Goal: Task Accomplishment & Management: Manage account settings

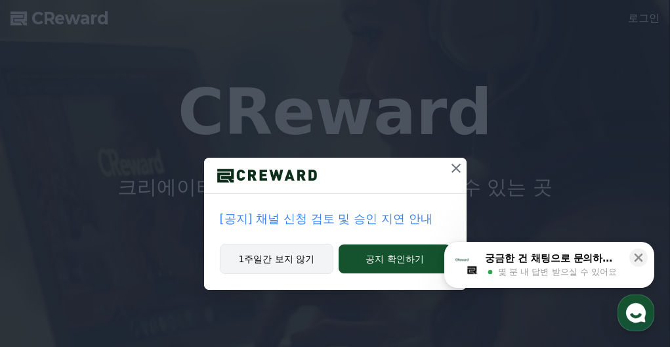
click at [280, 261] on button "1주일간 보지 않기" at bounding box center [277, 258] width 114 height 30
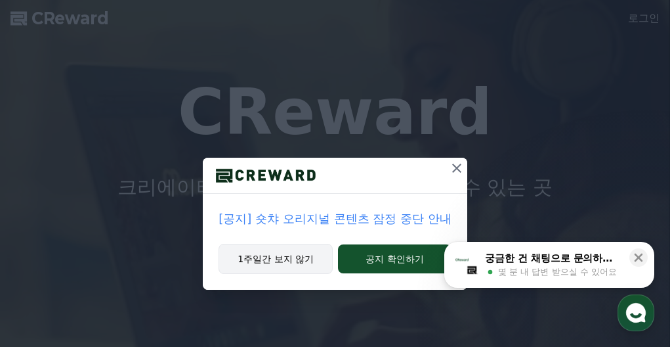
click at [284, 259] on button "1주일간 보지 않기" at bounding box center [276, 258] width 114 height 30
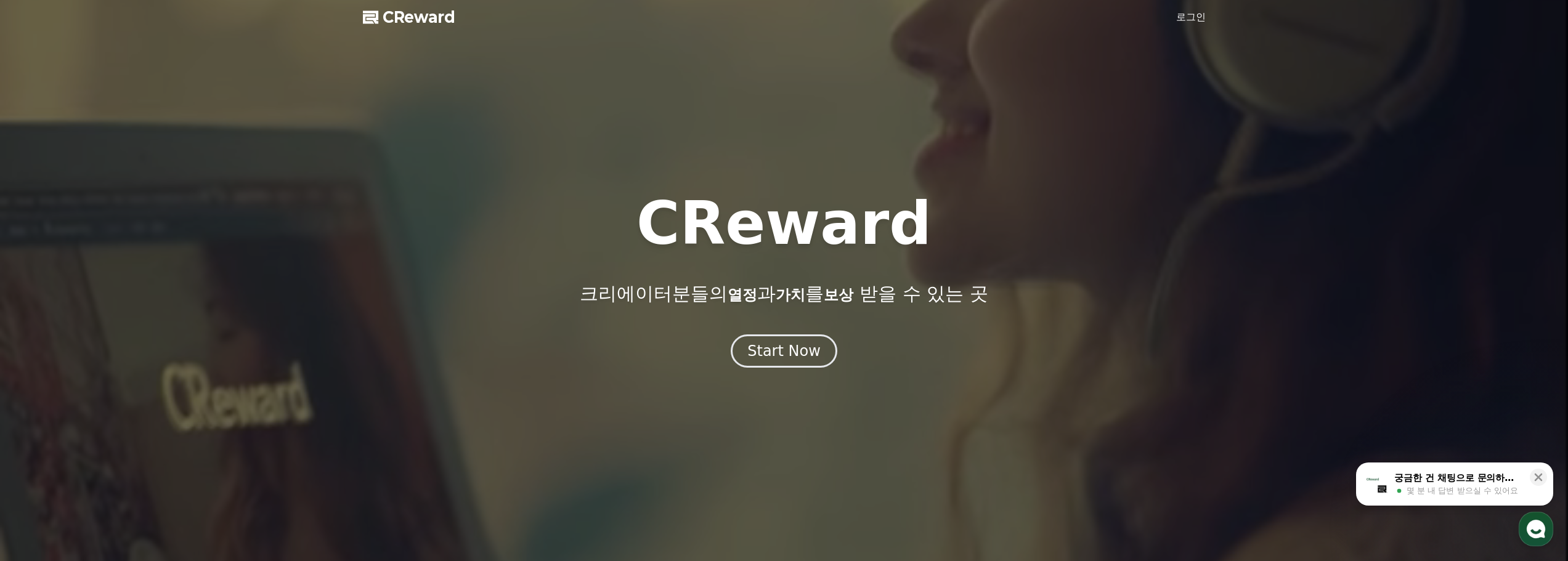
click at [628, 16] on link "로그인" at bounding box center [1191, 18] width 30 height 15
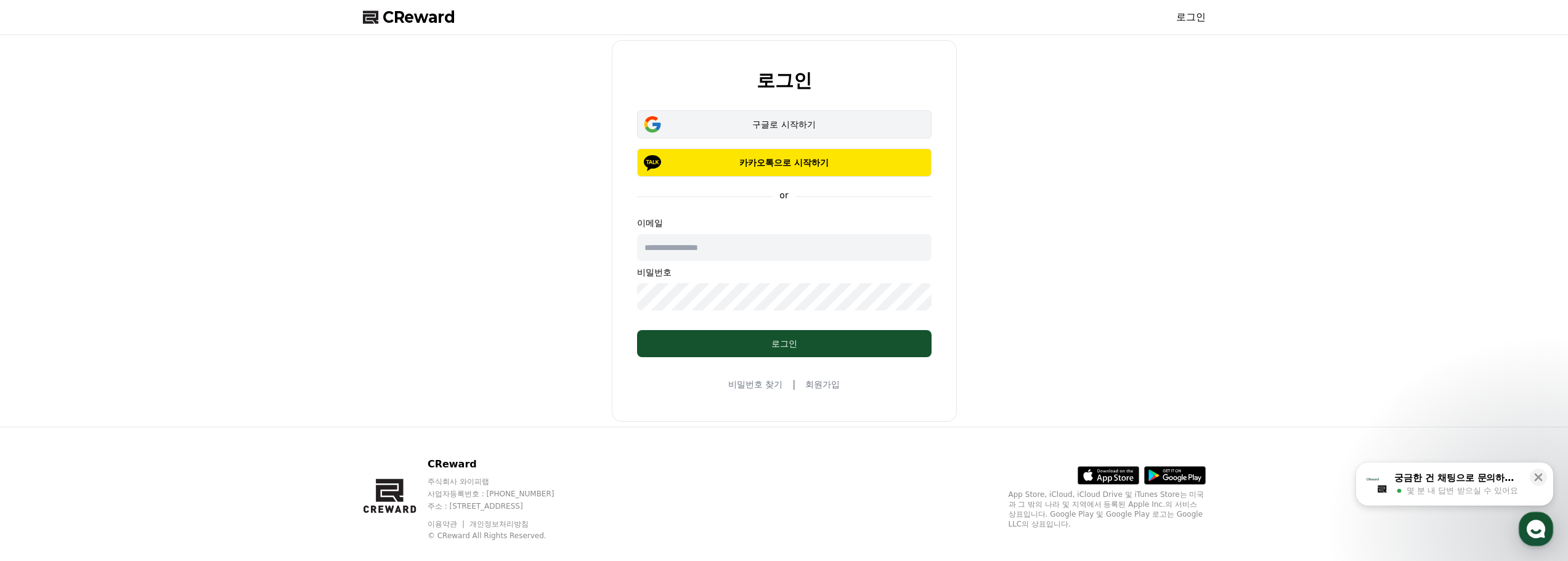
click at [628, 133] on button "구글로 시작하기" at bounding box center [785, 124] width 295 height 28
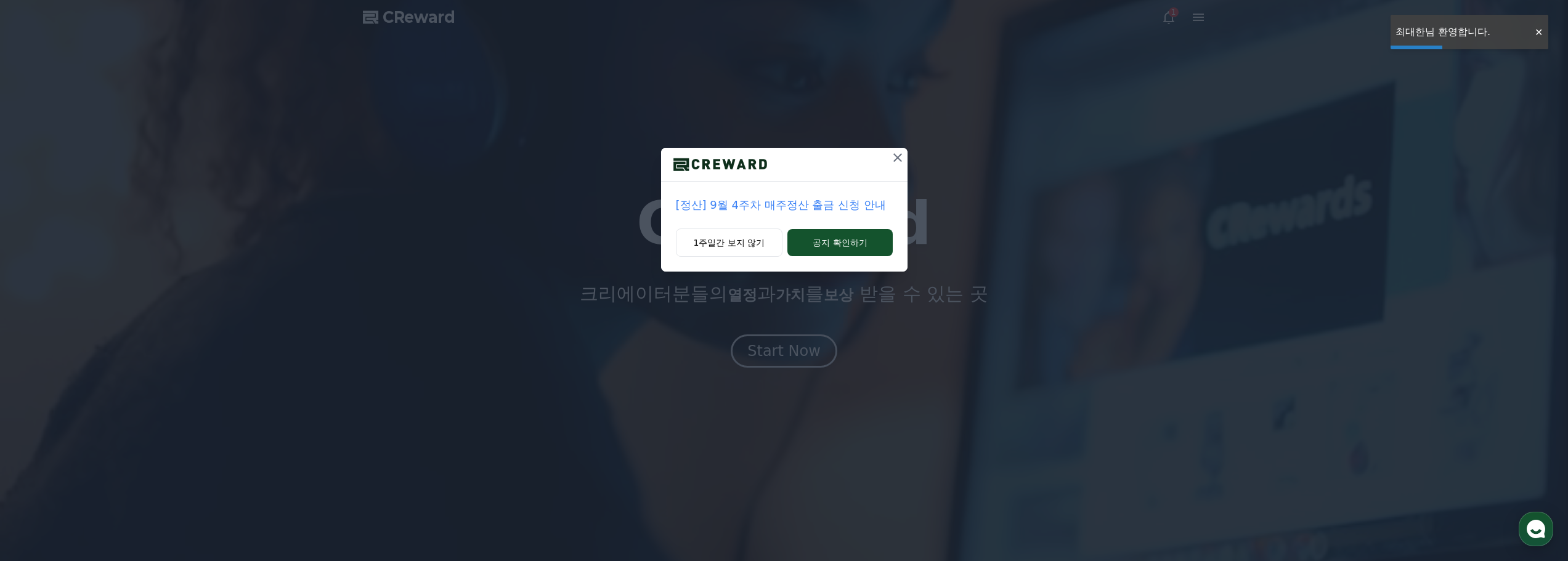
click at [898, 159] on icon at bounding box center [898, 157] width 8 height 8
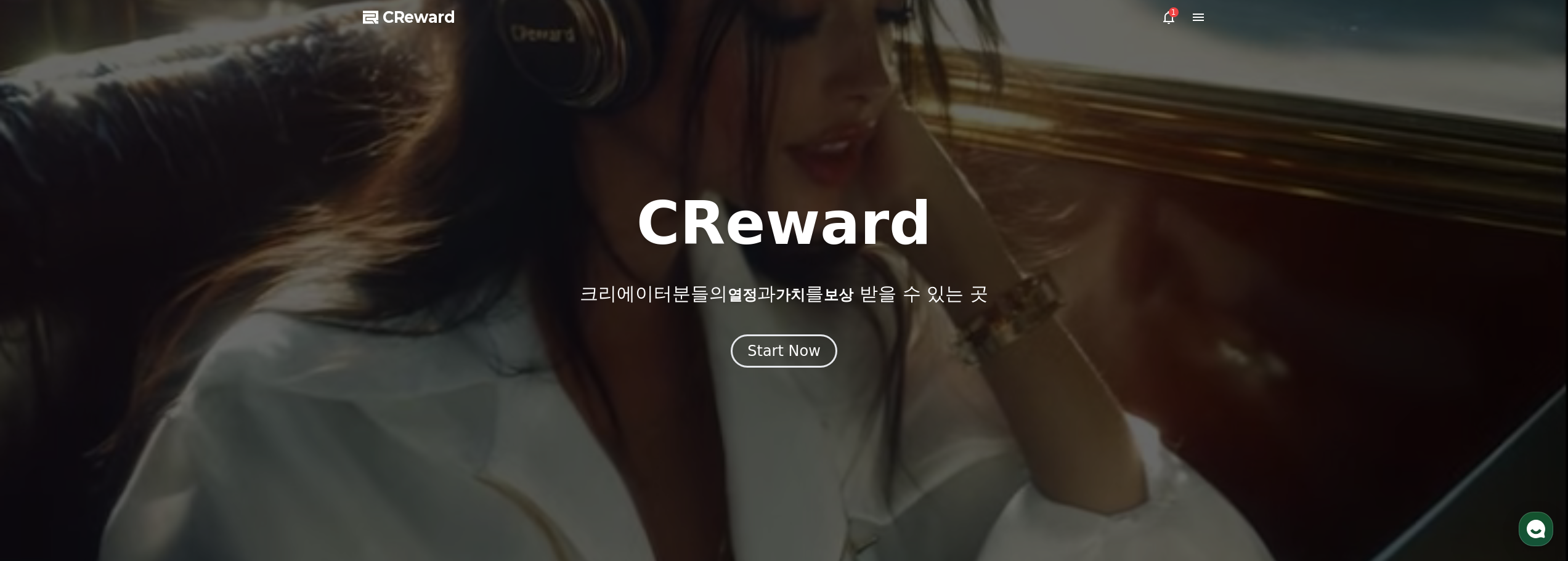
click at [1162, 23] on icon at bounding box center [1169, 18] width 15 height 15
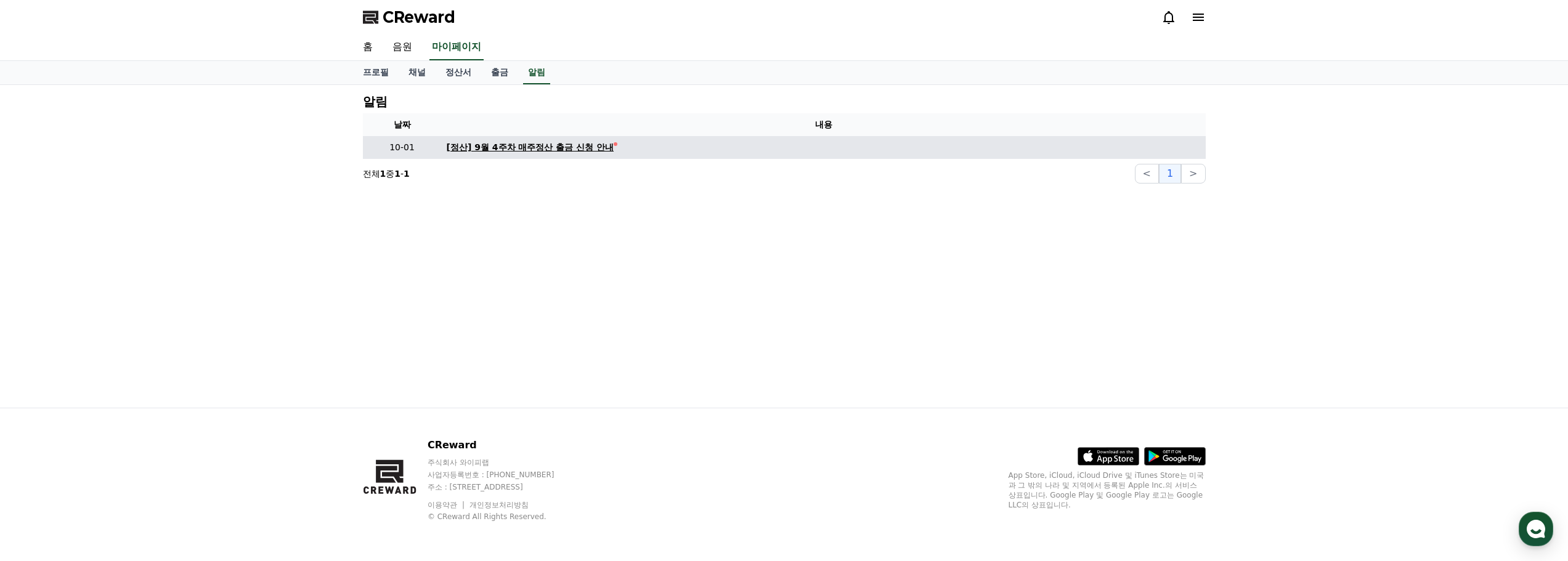
click at [551, 152] on div "[정산] 9월 4주차 매주정산 출금 신청 안내" at bounding box center [530, 147] width 168 height 13
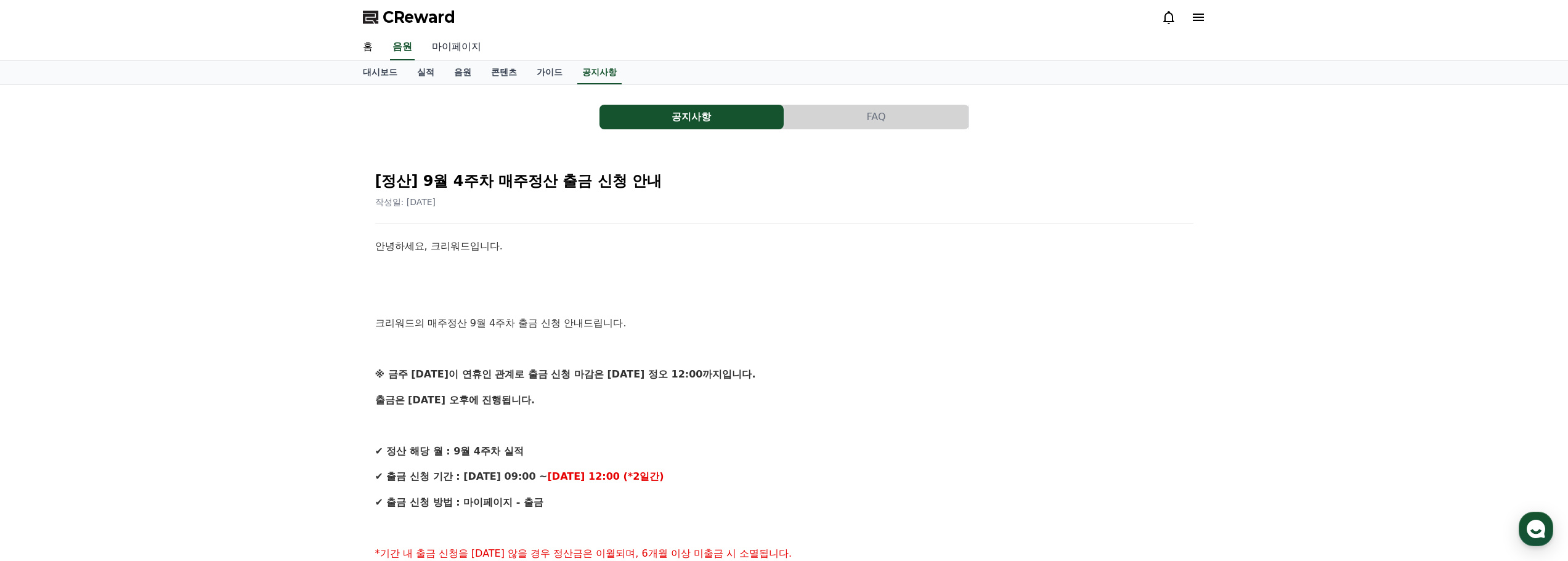
click at [453, 50] on link "마이페이지" at bounding box center [457, 48] width 69 height 26
select select "**********"
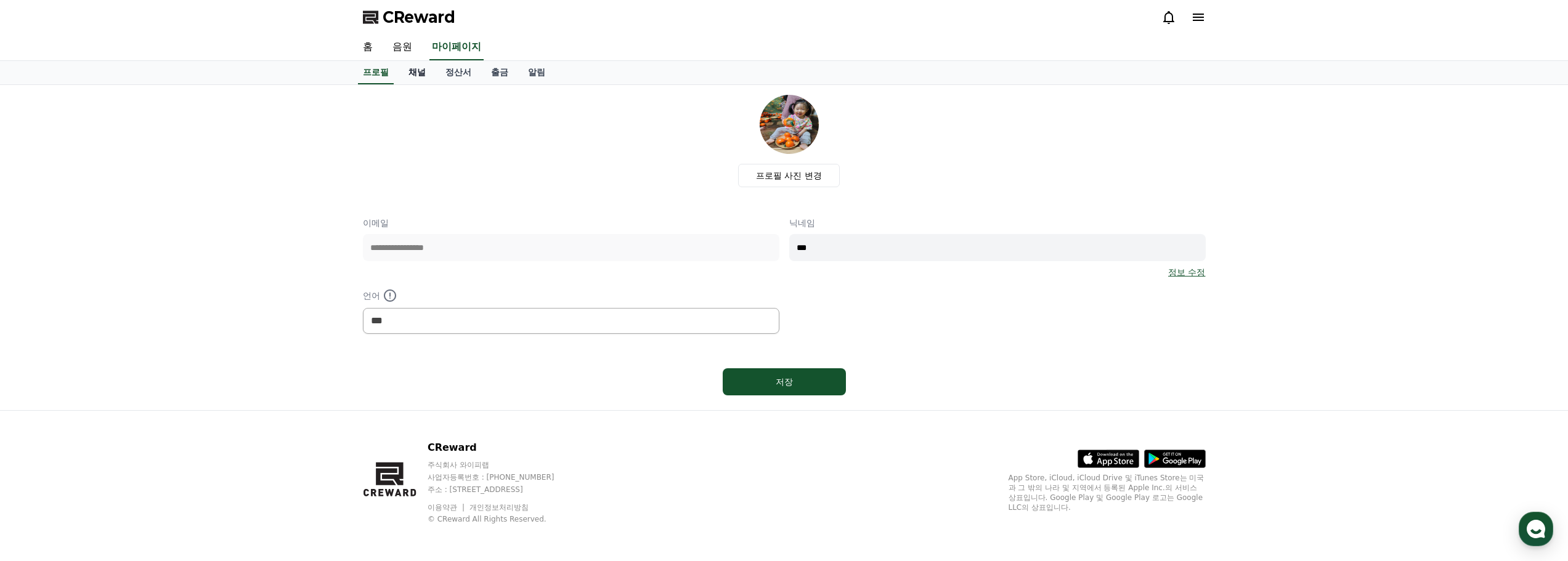
click at [419, 75] on link "채널" at bounding box center [417, 72] width 37 height 23
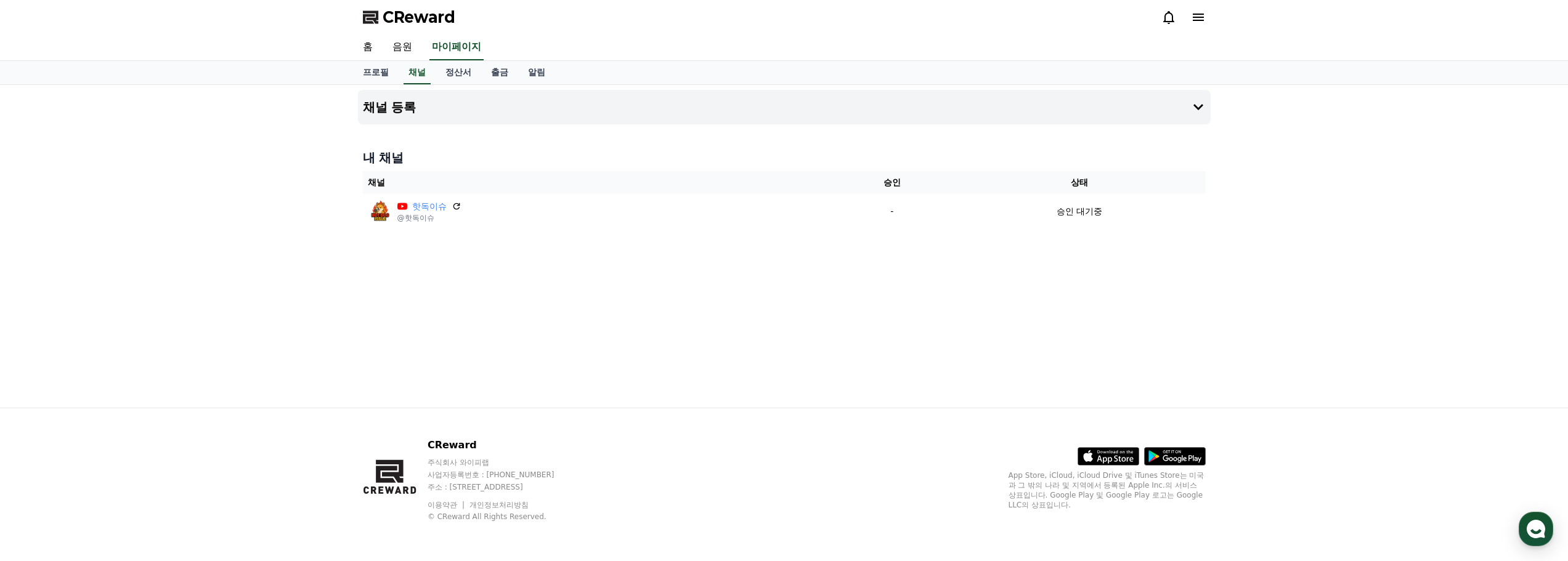
click at [231, 293] on div "채널 등록 내 채널 채널 승인 상태 핫독이슈 @핫독이슈 - 승인 대기중" at bounding box center [784, 247] width 1568 height 323
